Goal: Task Accomplishment & Management: Manage account settings

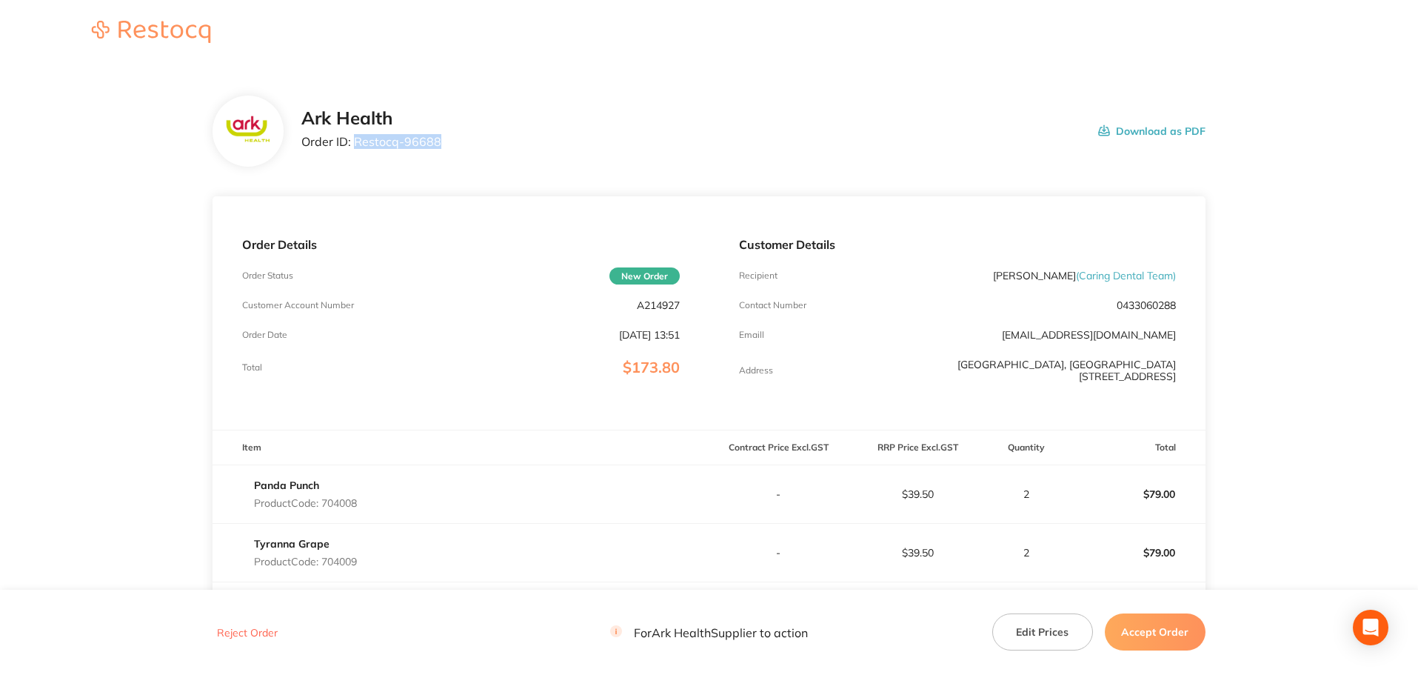
drag, startPoint x: 464, startPoint y: 149, endPoint x: 356, endPoint y: 148, distance: 108.1
click at [356, 148] on div "Ark Health Order ID: Restocq- 96688 Download as PDF" at bounding box center [753, 131] width 904 height 46
copy p "Restocq- 96688"
click at [256, 634] on button "Reject Order" at bounding box center [248, 632] width 70 height 13
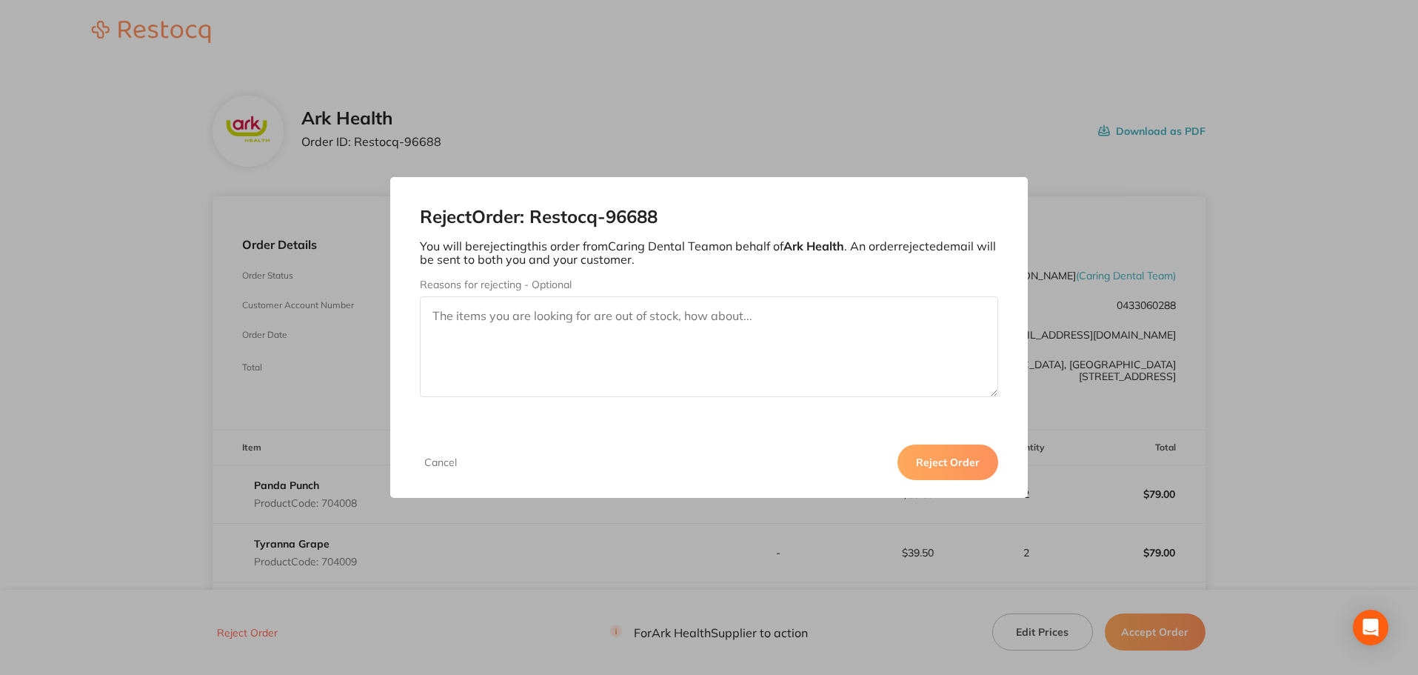
click at [639, 318] on textarea "Reasons for rejecting - Optional" at bounding box center [709, 346] width 579 height 101
click at [790, 328] on textarea "Unfortunately, both items on this order are discontinued." at bounding box center [709, 346] width 579 height 101
drag, startPoint x: 647, startPoint y: 316, endPoint x: 664, endPoint y: 317, distance: 17.8
click at [664, 317] on textarea "Unfortunately, both items on this order are discontinued." at bounding box center [709, 346] width 579 height 101
type textarea "Unfortunately, both items on this order have been discontinued."
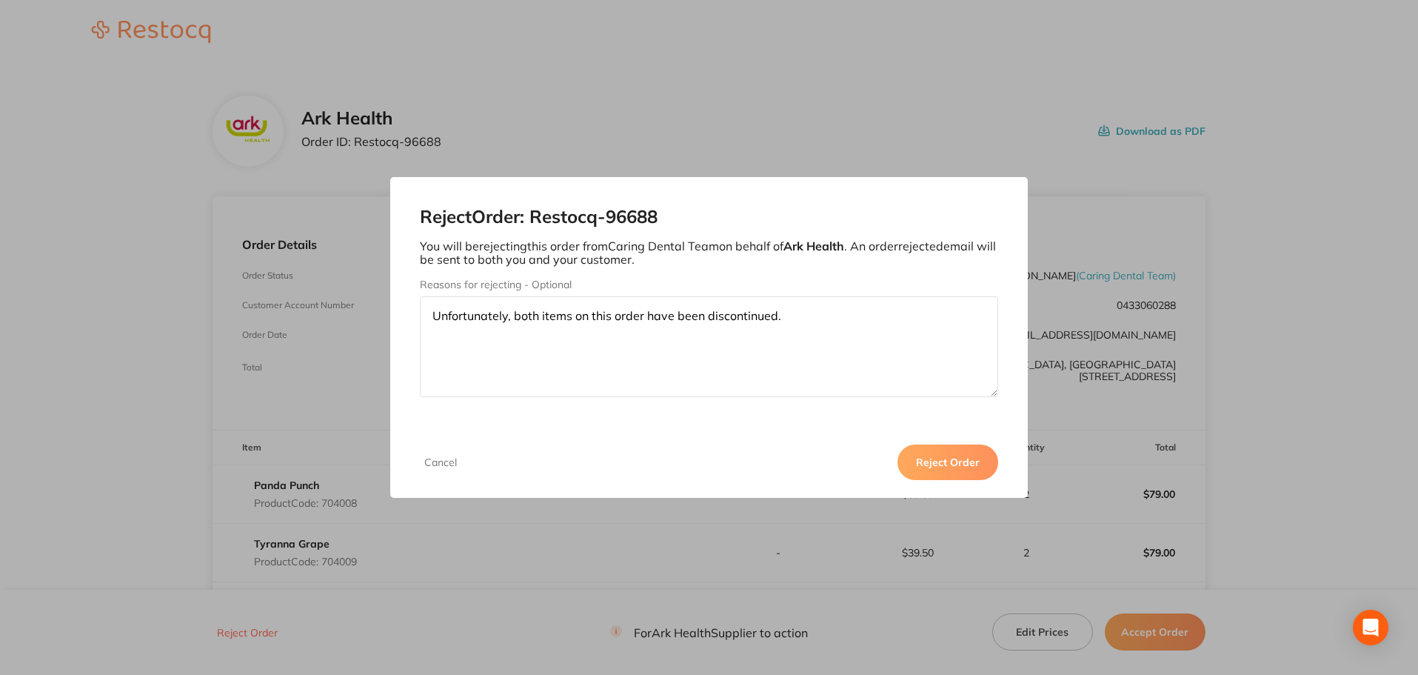
click at [967, 467] on button "Reject Order" at bounding box center [948, 462] width 101 height 36
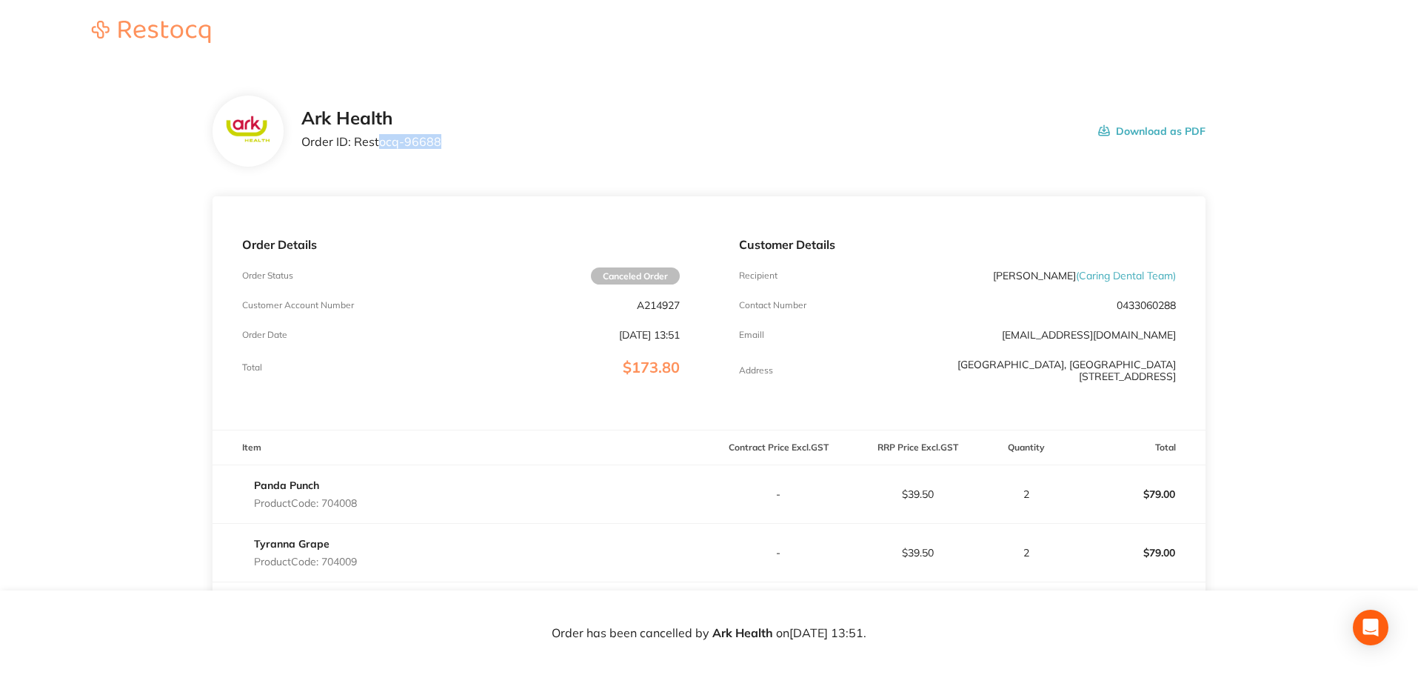
drag, startPoint x: 444, startPoint y: 141, endPoint x: 377, endPoint y: 139, distance: 67.4
click at [377, 139] on div "Ark Health Order ID: Restocq- 96688 Download as PDF" at bounding box center [753, 131] width 904 height 46
drag, startPoint x: 355, startPoint y: 143, endPoint x: 448, endPoint y: 149, distance: 93.5
click at [448, 149] on div "Ark Health Order ID: Restocq- 96688 Download as PDF" at bounding box center [753, 131] width 904 height 46
copy p "Restocq- 96688"
